Goal: Information Seeking & Learning: Learn about a topic

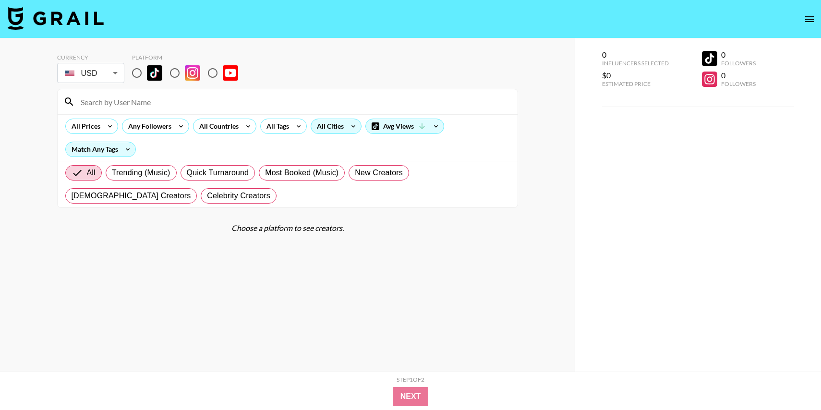
click at [329, 125] on div "All Cities" at bounding box center [328, 126] width 35 height 14
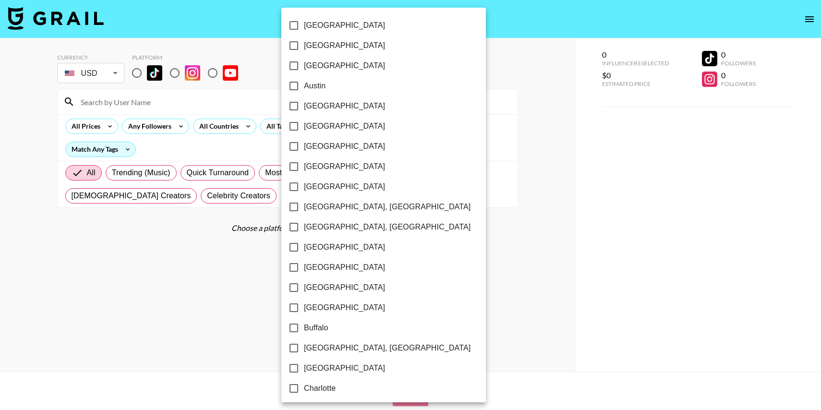
click at [271, 131] on div at bounding box center [410, 205] width 821 height 410
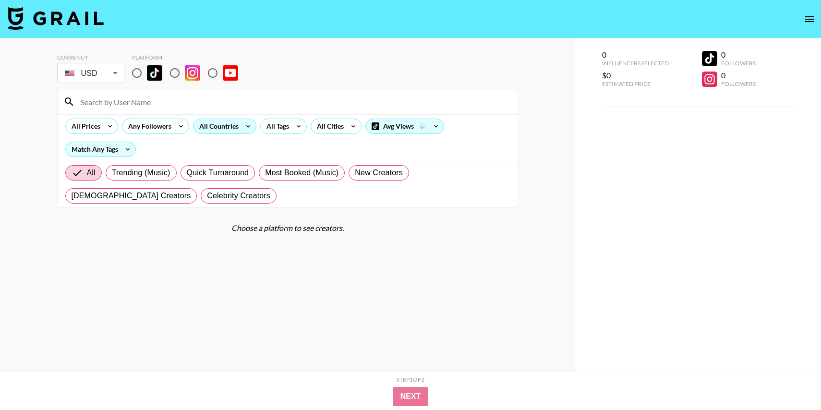
click at [229, 126] on div "All Countries" at bounding box center [217, 126] width 47 height 14
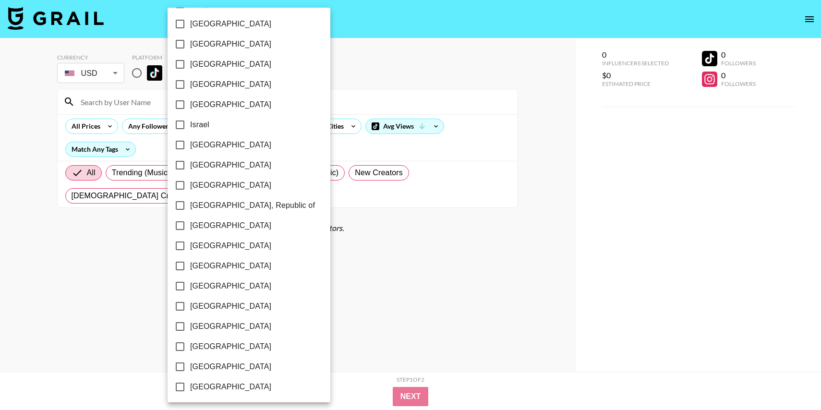
scroll to position [392, 0]
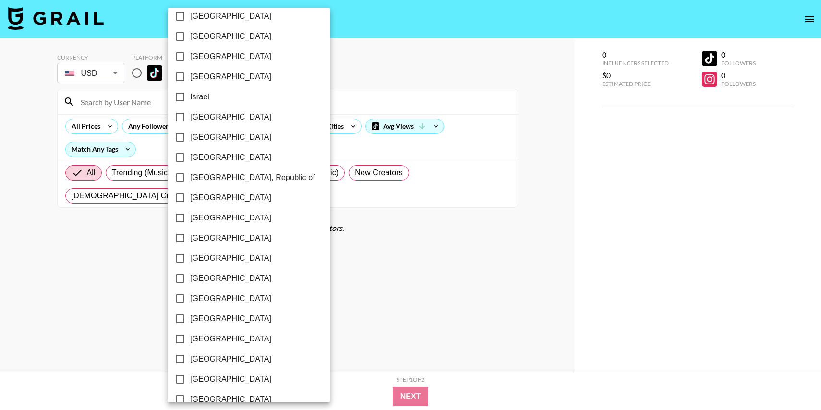
click at [196, 241] on span "[GEOGRAPHIC_DATA]" at bounding box center [230, 238] width 81 height 12
click at [190, 241] on input "[GEOGRAPHIC_DATA]" at bounding box center [180, 238] width 20 height 20
checkbox input "true"
click at [486, 238] on div at bounding box center [410, 205] width 821 height 410
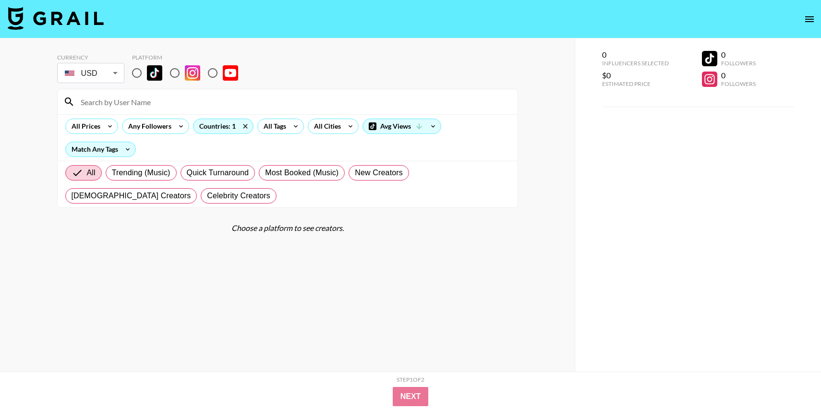
click at [141, 72] on input "radio" at bounding box center [137, 73] width 20 height 20
radio input "true"
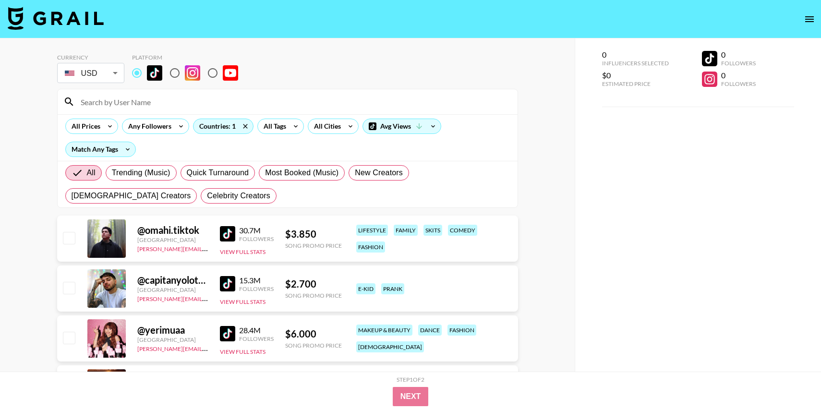
scroll to position [16, 0]
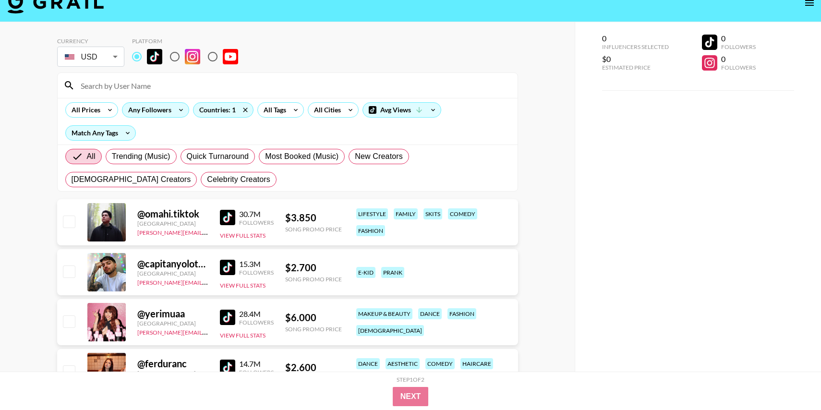
click at [138, 109] on div "Any Followers" at bounding box center [147, 110] width 51 height 14
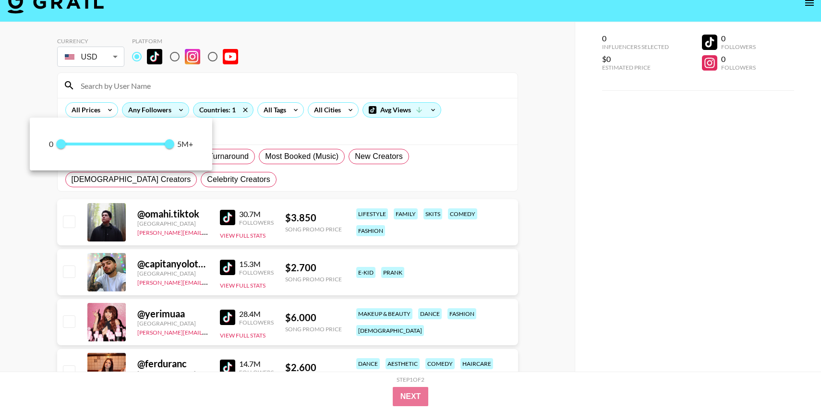
click at [138, 109] on div at bounding box center [410, 205] width 821 height 410
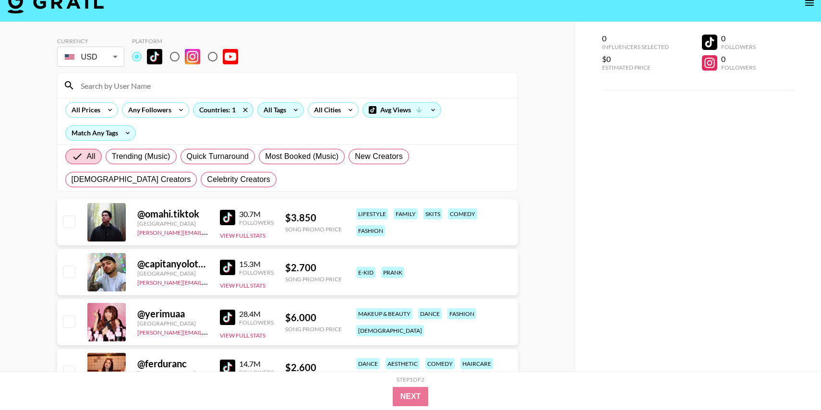
click at [287, 109] on div "All Tags" at bounding box center [280, 109] width 47 height 15
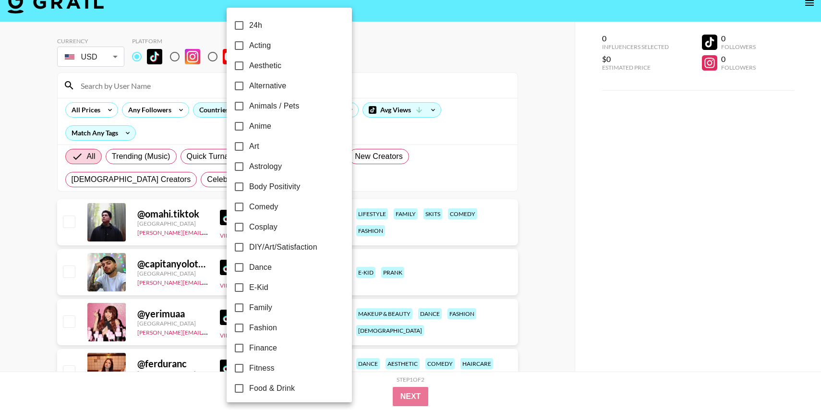
click at [502, 61] on div at bounding box center [410, 205] width 821 height 410
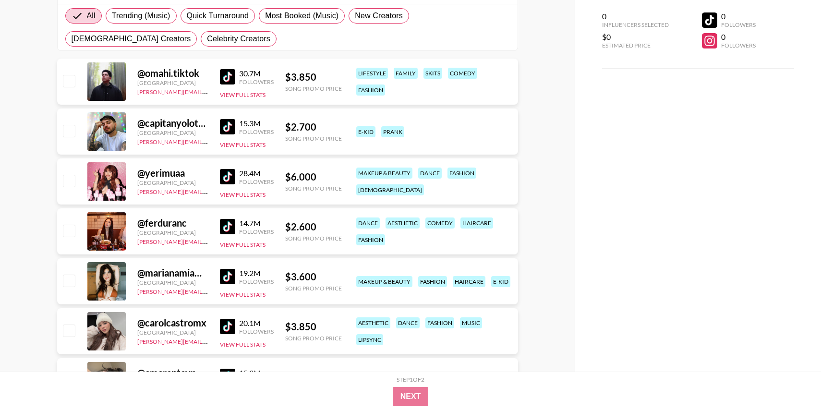
scroll to position [176, 0]
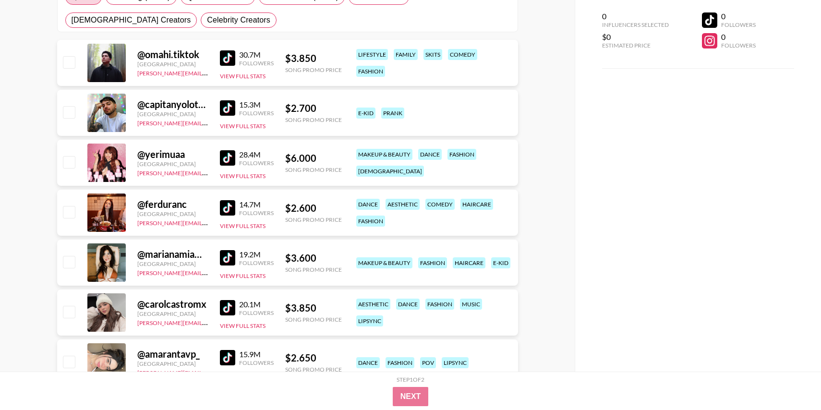
click at [220, 161] on img at bounding box center [227, 157] width 15 height 15
click at [224, 208] on img at bounding box center [227, 207] width 15 height 15
click at [226, 260] on img at bounding box center [227, 257] width 15 height 15
click at [225, 308] on img at bounding box center [227, 307] width 15 height 15
click at [228, 357] on img at bounding box center [227, 357] width 15 height 15
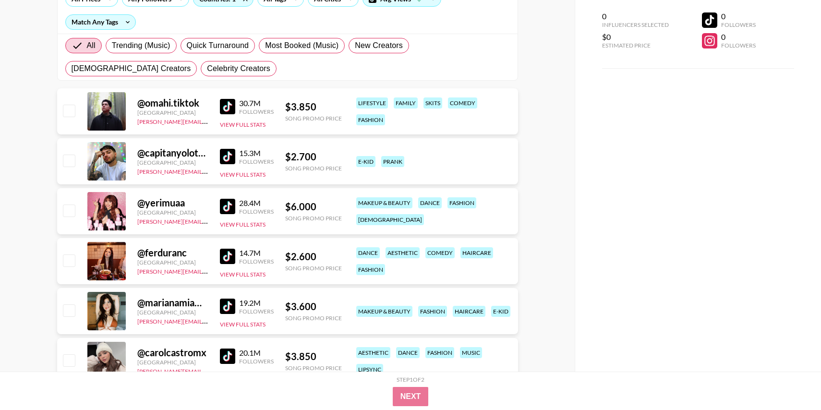
scroll to position [63, 0]
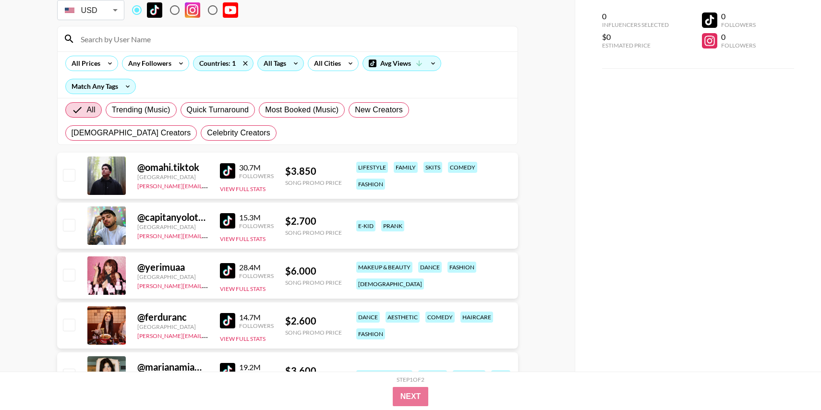
click at [280, 64] on div "All Tags" at bounding box center [273, 63] width 30 height 14
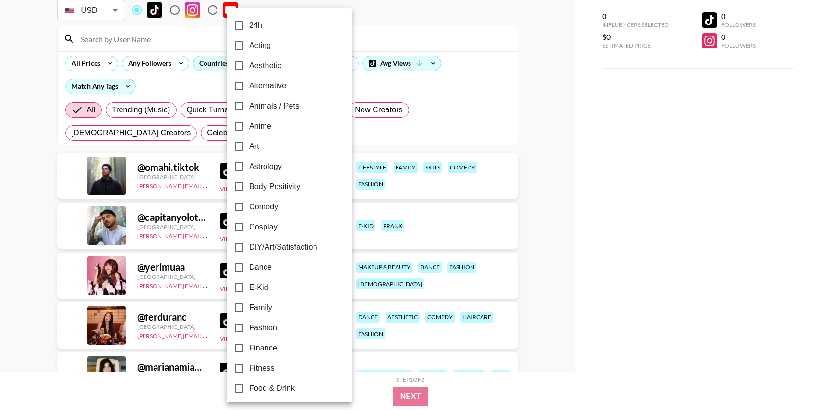
click at [248, 64] on input "Aesthetic" at bounding box center [239, 66] width 20 height 20
checkbox input "true"
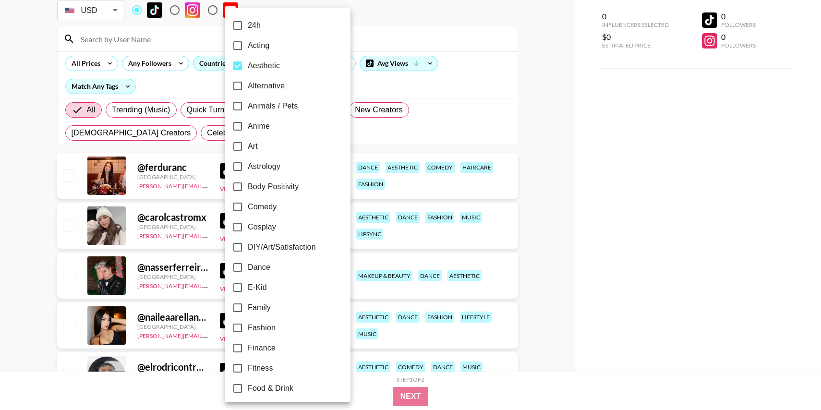
click at [248, 83] on span "Alternative" at bounding box center [266, 86] width 37 height 12
click at [248, 83] on input "Alternative" at bounding box center [238, 86] width 20 height 20
checkbox input "true"
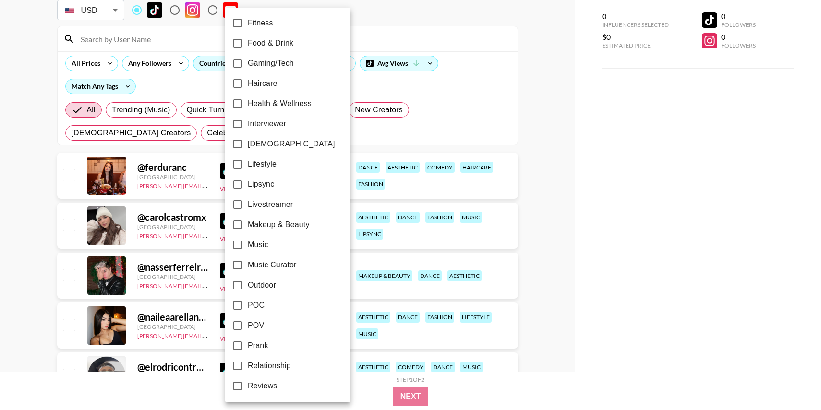
scroll to position [422, 0]
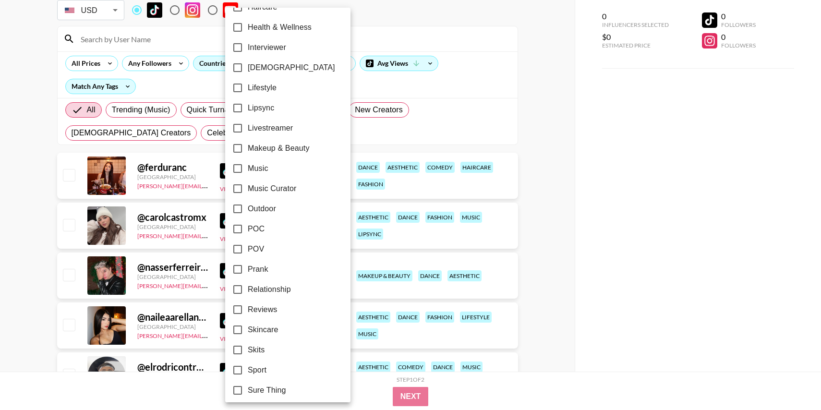
click at [591, 124] on div at bounding box center [410, 205] width 821 height 410
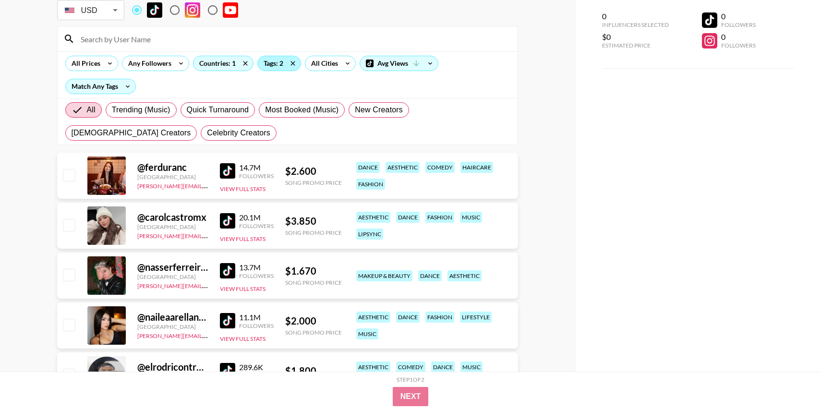
click at [273, 60] on div "Tags: 2" at bounding box center [279, 63] width 43 height 14
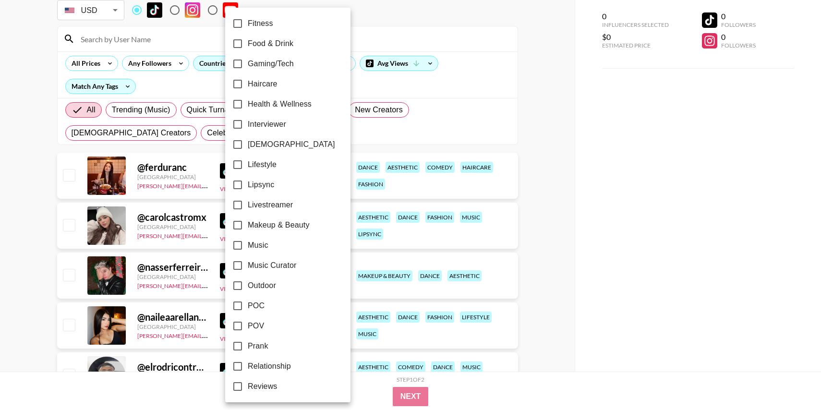
scroll to position [379, 0]
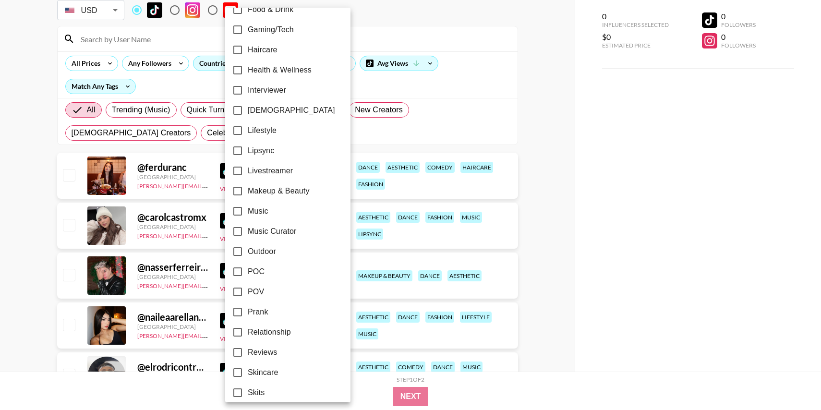
click at [259, 232] on span "Music Curator" at bounding box center [272, 232] width 49 height 12
click at [248, 232] on input "Music Curator" at bounding box center [238, 231] width 20 height 20
click at [259, 232] on span "Music Curator" at bounding box center [272, 232] width 49 height 12
click at [248, 232] on input "Music Curator" at bounding box center [238, 231] width 20 height 20
checkbox input "false"
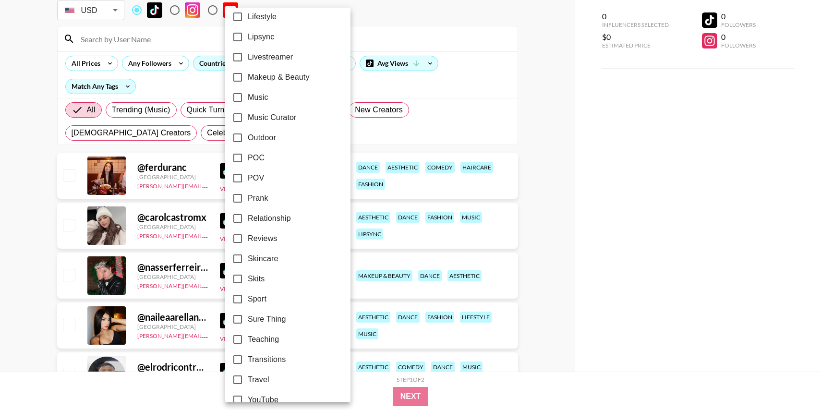
scroll to position [484, 0]
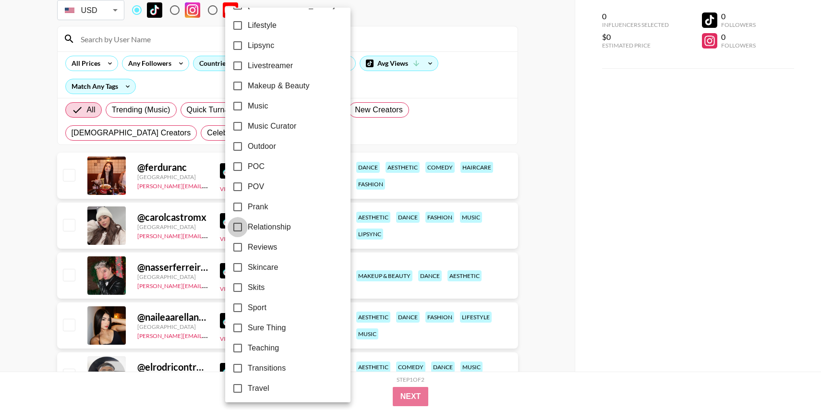
click at [235, 228] on input "Relationship" at bounding box center [238, 227] width 20 height 20
checkbox input "true"
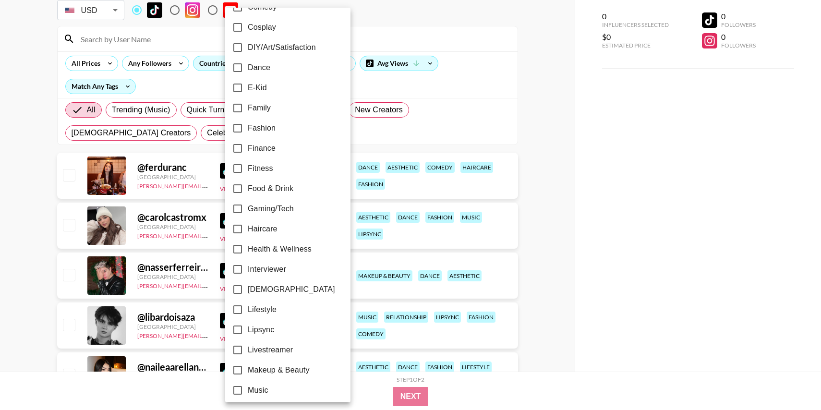
scroll to position [207, 0]
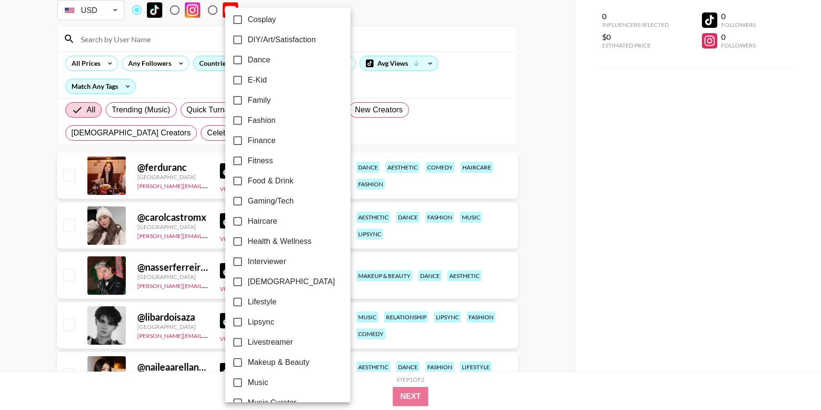
click at [566, 115] on div at bounding box center [410, 205] width 821 height 410
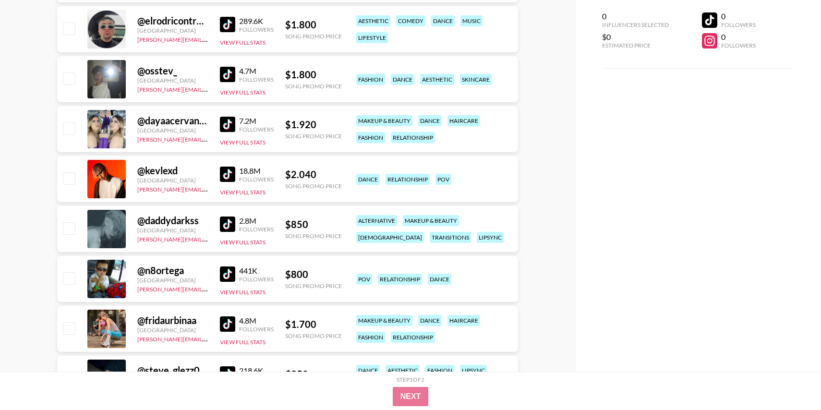
scroll to position [866, 0]
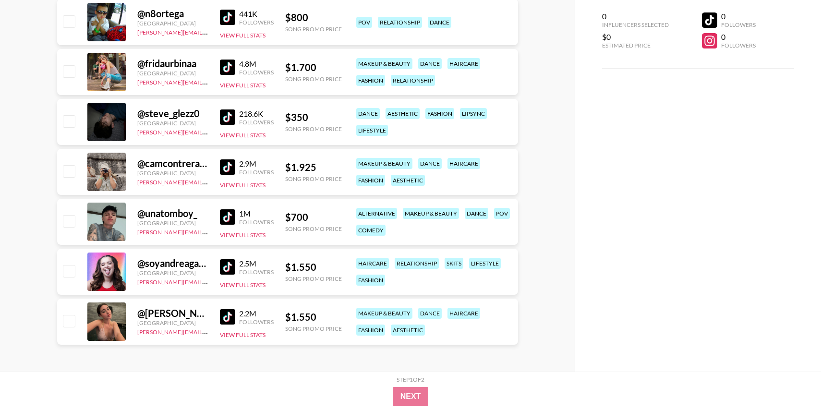
click at [226, 320] on img at bounding box center [227, 316] width 15 height 15
click at [228, 267] on img at bounding box center [227, 266] width 15 height 15
click at [228, 217] on img at bounding box center [227, 216] width 15 height 15
click at [225, 166] on img at bounding box center [227, 166] width 15 height 15
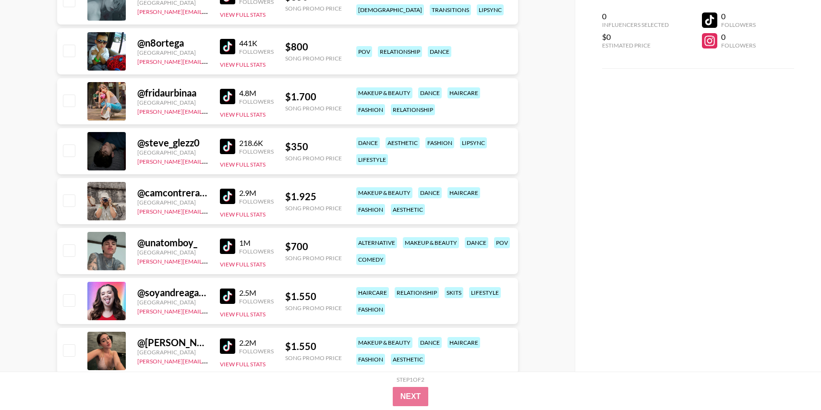
scroll to position [830, 0]
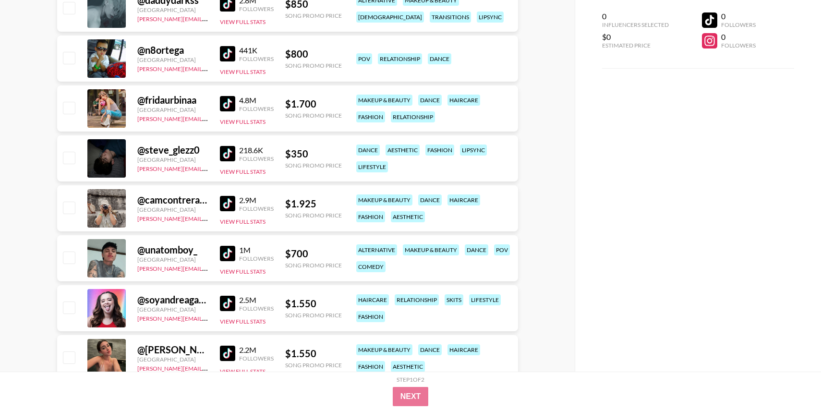
click at [220, 156] on img at bounding box center [227, 153] width 15 height 15
click at [230, 103] on img at bounding box center [227, 103] width 15 height 15
click at [228, 52] on img at bounding box center [227, 53] width 15 height 15
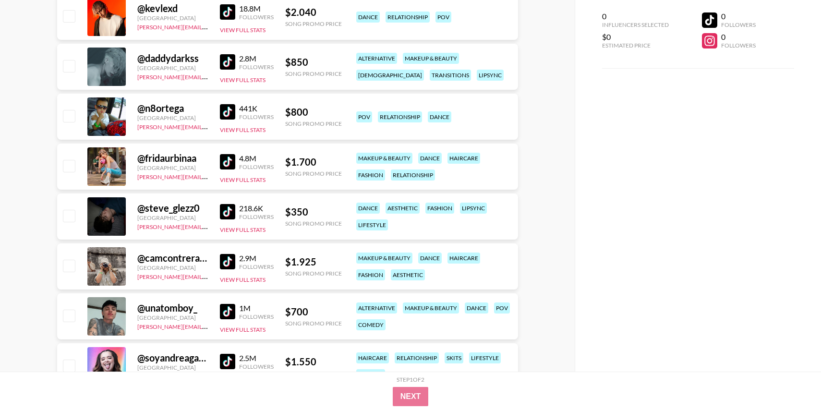
scroll to position [759, 0]
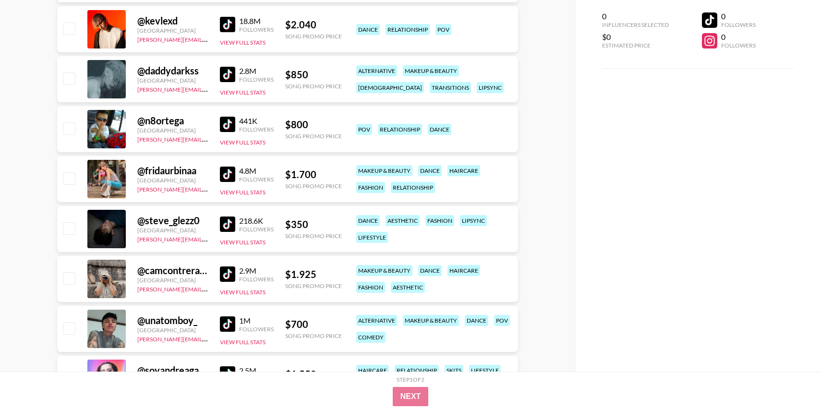
click at [228, 65] on div "2.8M Followers View Full Stats" at bounding box center [247, 79] width 54 height 34
click at [228, 70] on img at bounding box center [227, 74] width 15 height 15
click at [230, 23] on img at bounding box center [227, 24] width 15 height 15
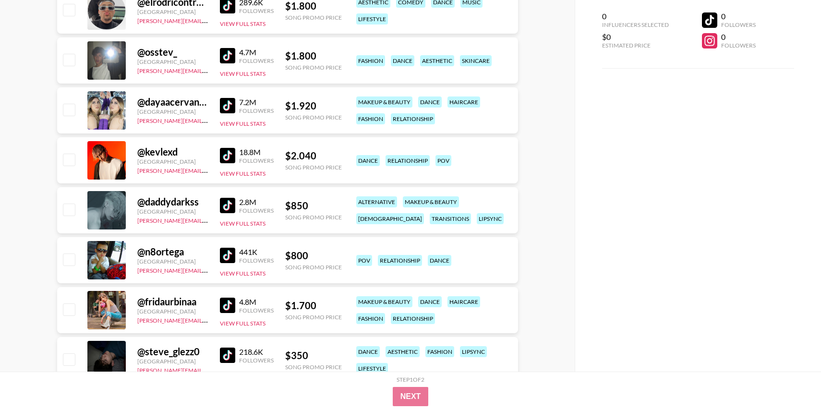
scroll to position [612, 0]
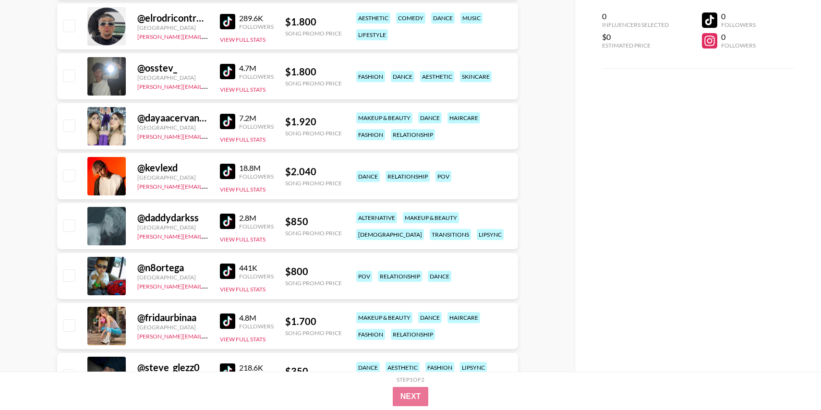
click at [223, 122] on img at bounding box center [227, 121] width 15 height 15
click at [226, 70] on img at bounding box center [227, 71] width 15 height 15
click at [226, 19] on img at bounding box center [227, 21] width 15 height 15
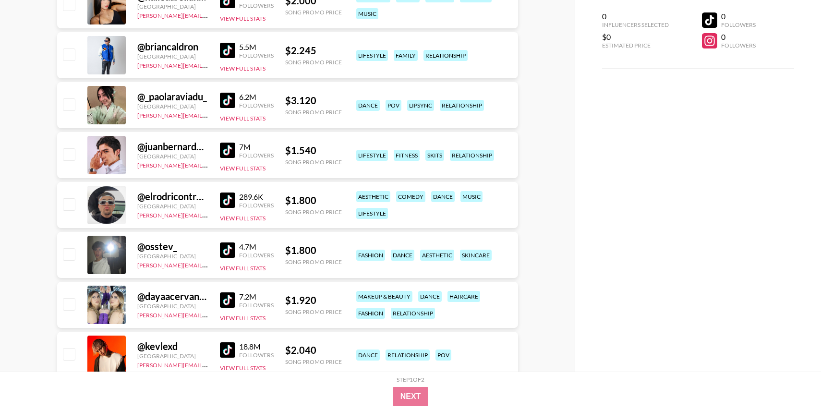
scroll to position [431, 0]
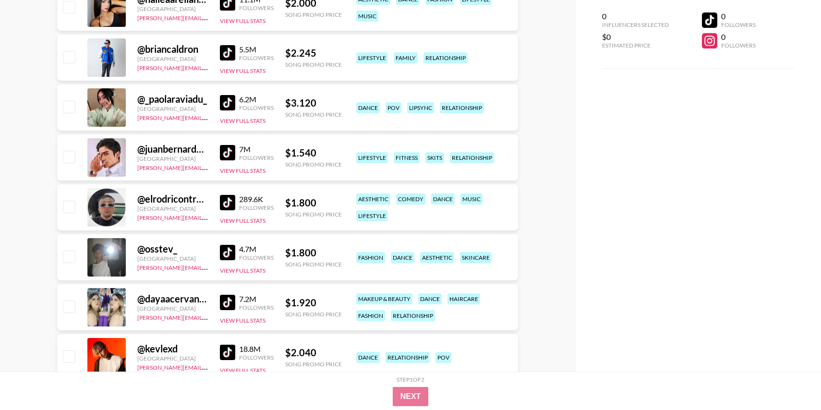
click at [228, 147] on img at bounding box center [227, 152] width 15 height 15
click at [227, 106] on img at bounding box center [227, 102] width 15 height 15
click at [227, 50] on img at bounding box center [227, 52] width 15 height 15
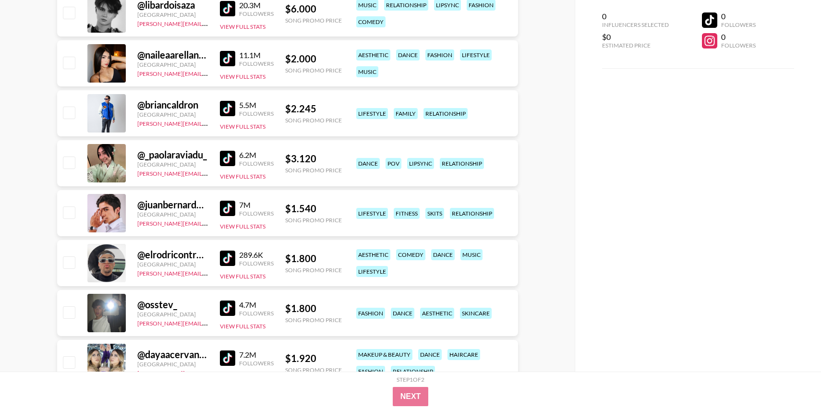
scroll to position [351, 0]
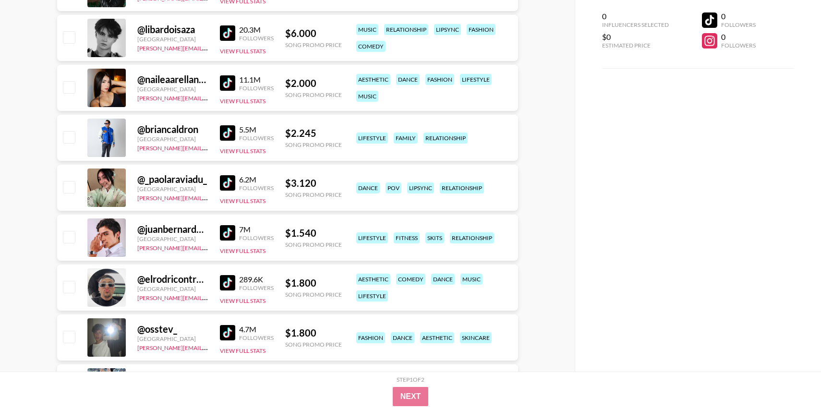
click at [229, 81] on img at bounding box center [227, 82] width 15 height 15
click at [227, 39] on img at bounding box center [227, 32] width 15 height 15
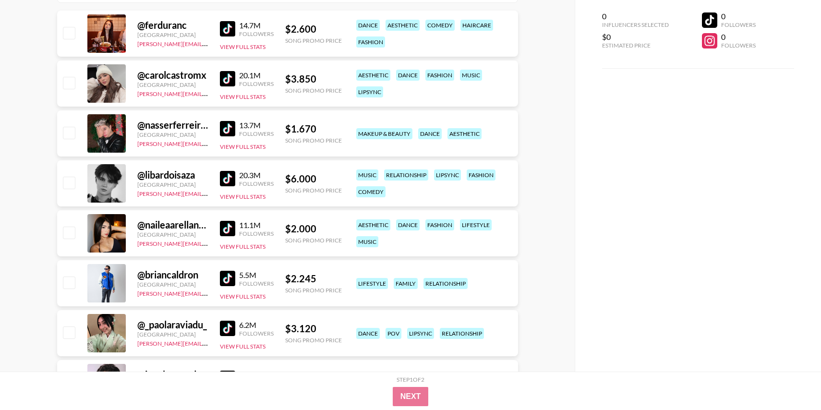
scroll to position [201, 0]
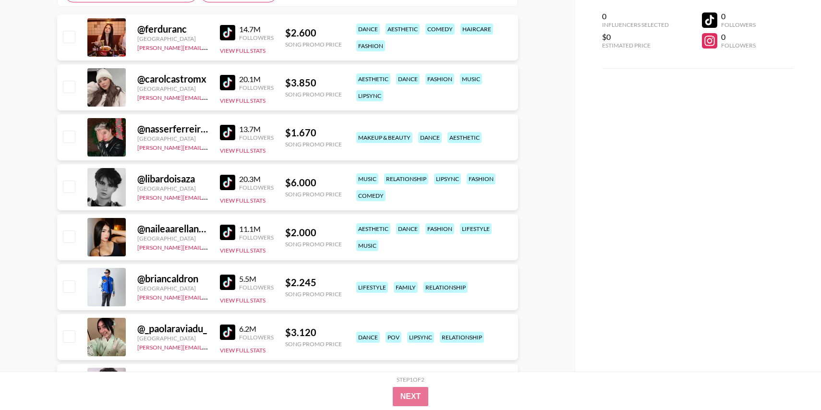
click at [231, 130] on img at bounding box center [227, 132] width 15 height 15
click at [231, 79] on img at bounding box center [227, 82] width 15 height 15
click at [228, 30] on img at bounding box center [227, 32] width 15 height 15
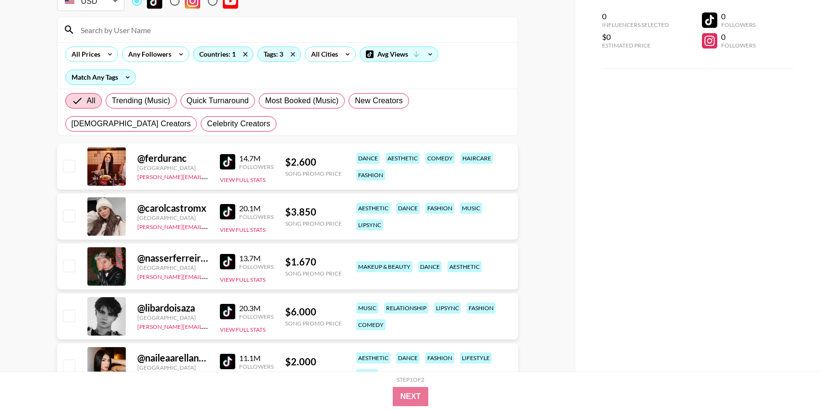
scroll to position [64, 0]
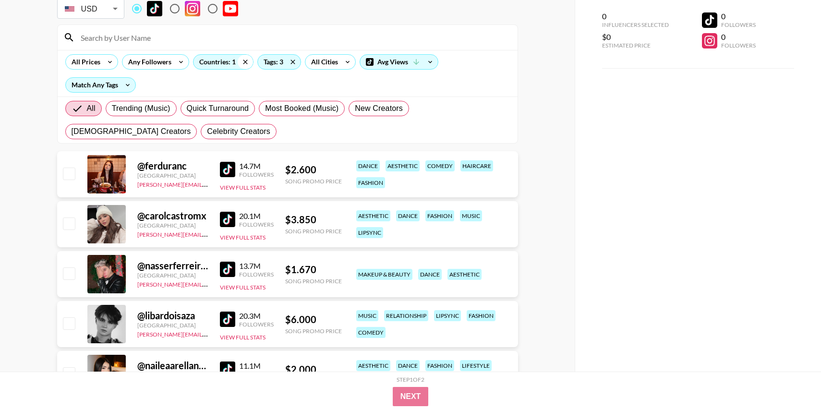
click at [250, 63] on icon at bounding box center [245, 62] width 15 height 14
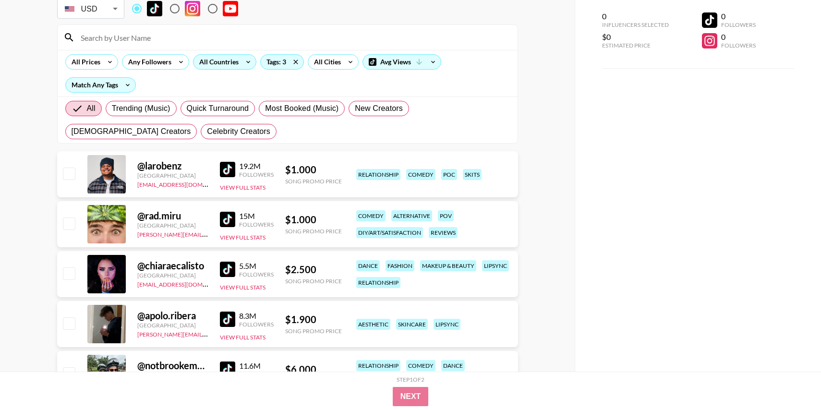
click at [223, 63] on div "All Countries" at bounding box center [217, 62] width 47 height 14
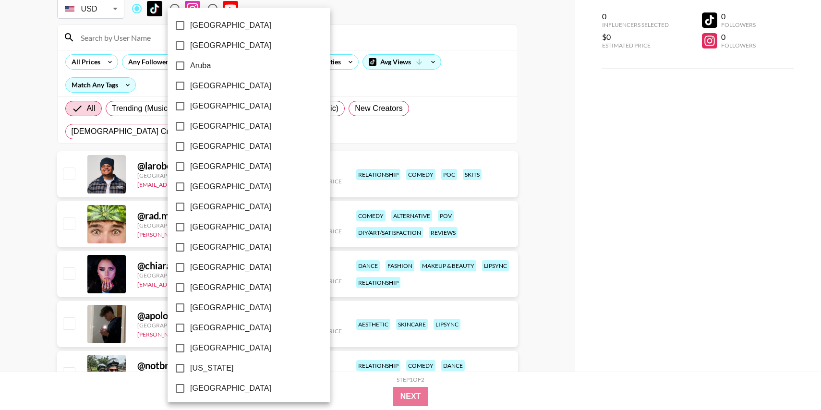
scroll to position [1, 0]
click at [181, 160] on input "[GEOGRAPHIC_DATA]" at bounding box center [180, 165] width 20 height 20
checkbox input "true"
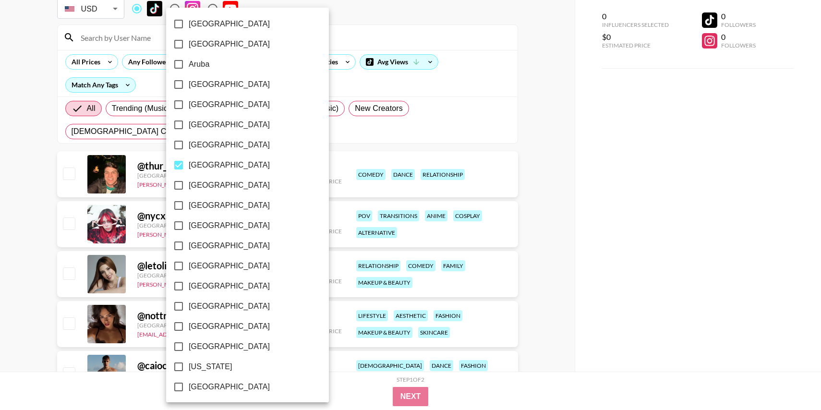
click at [9, 184] on div at bounding box center [410, 205] width 821 height 410
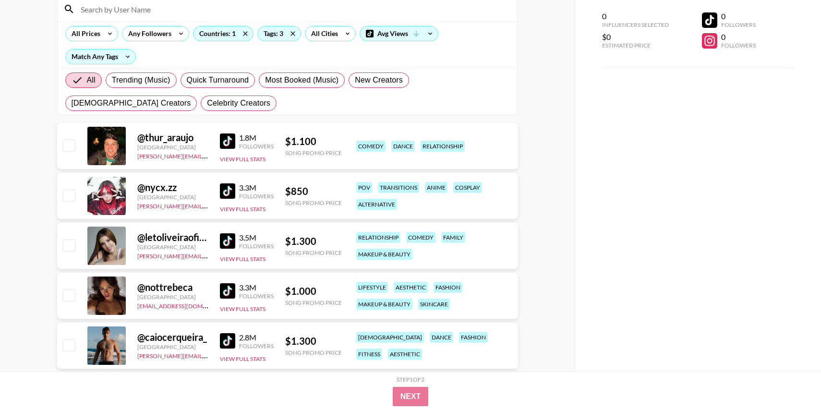
scroll to position [97, 0]
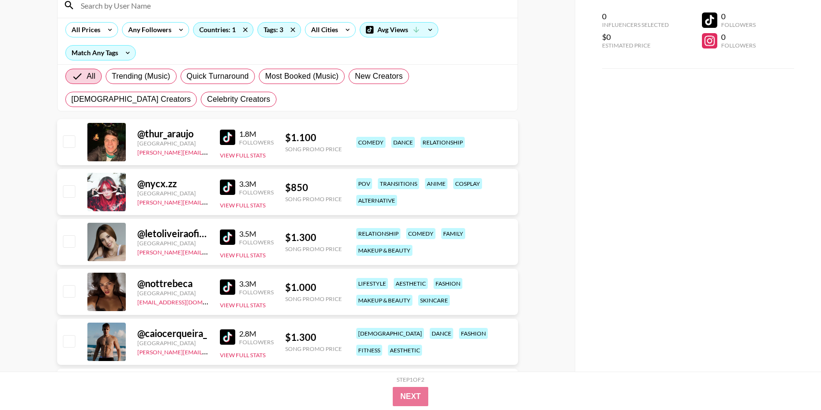
click at [227, 136] on img at bounding box center [227, 137] width 15 height 15
click at [226, 184] on img at bounding box center [227, 187] width 15 height 15
click at [222, 237] on img at bounding box center [227, 237] width 15 height 15
click at [226, 287] on img at bounding box center [227, 287] width 15 height 15
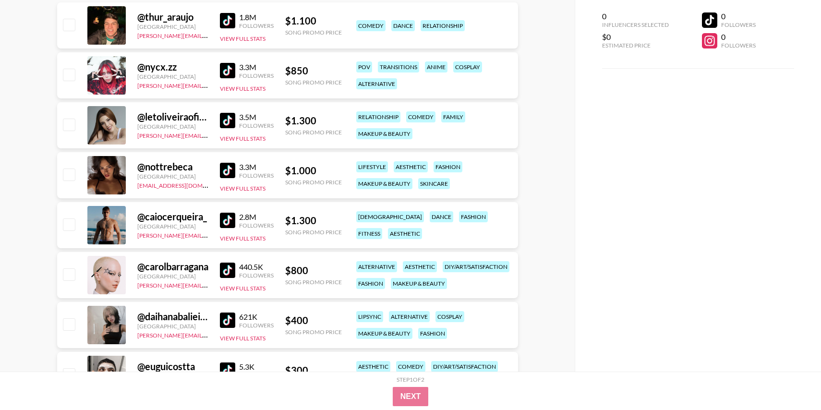
scroll to position [216, 0]
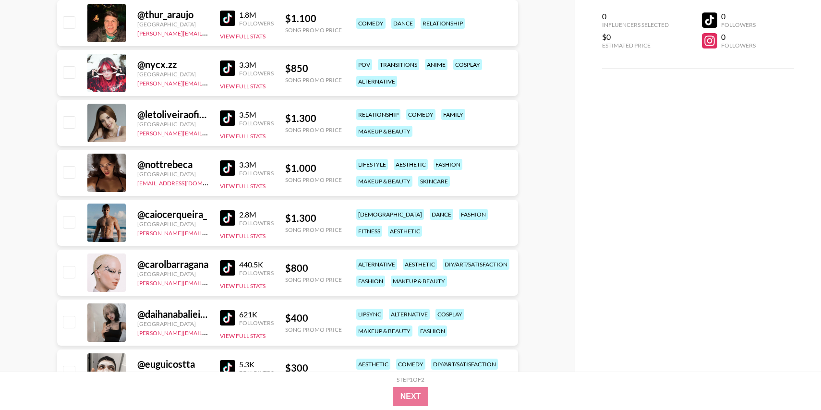
click at [225, 211] on img at bounding box center [227, 217] width 15 height 15
click at [229, 267] on img at bounding box center [227, 267] width 15 height 15
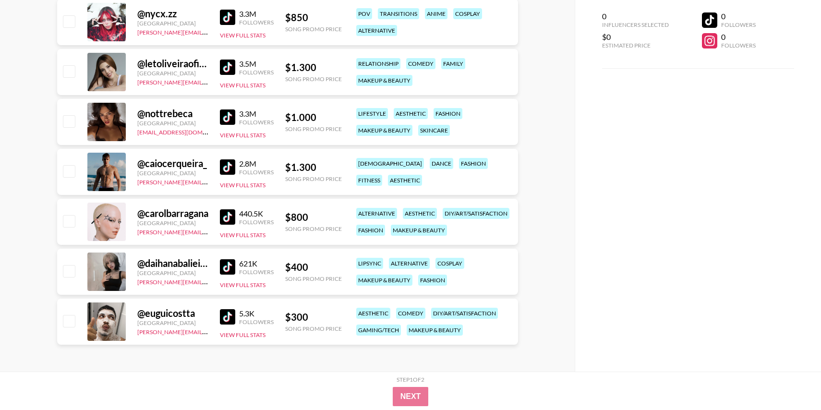
click at [227, 263] on img at bounding box center [227, 266] width 15 height 15
click at [228, 318] on img at bounding box center [227, 316] width 15 height 15
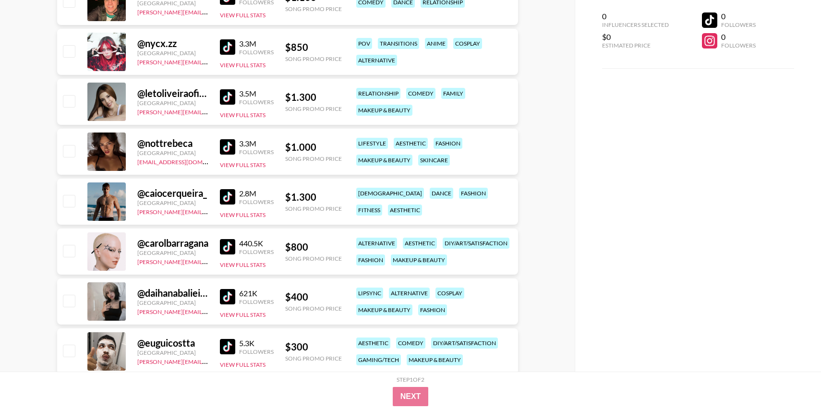
scroll to position [0, 0]
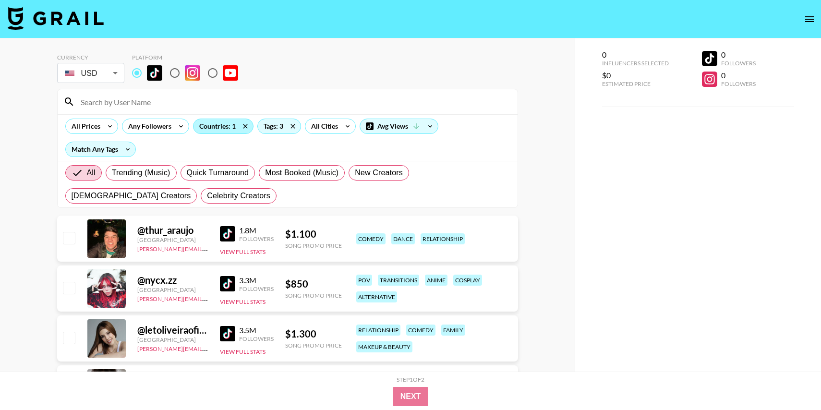
click at [216, 120] on div "Countries: 1" at bounding box center [224, 126] width 60 height 14
